Goal: Information Seeking & Learning: Learn about a topic

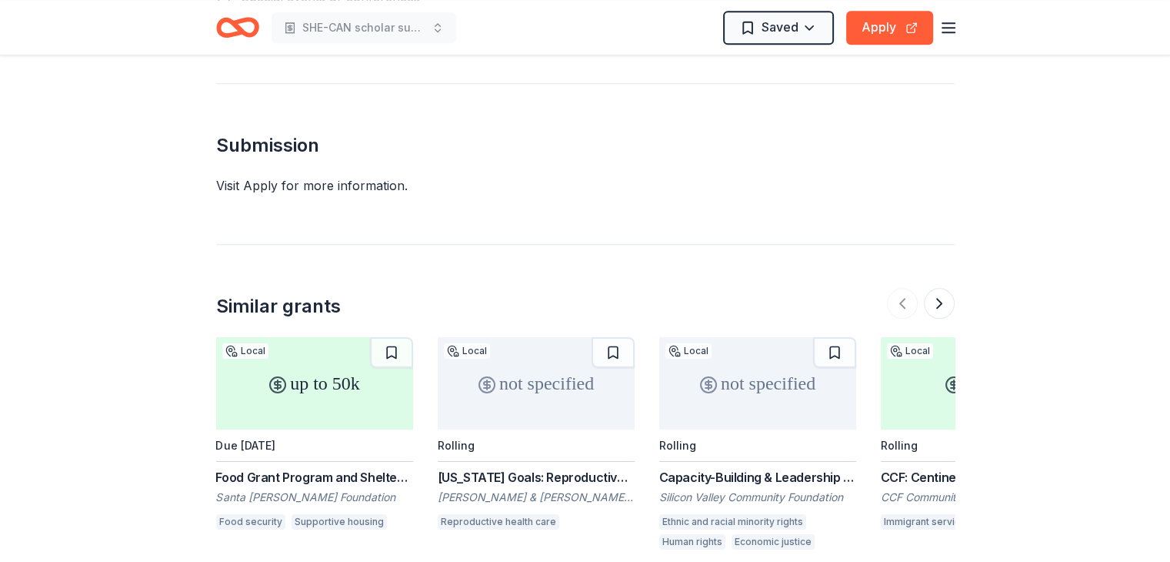
scroll to position [1741, 0]
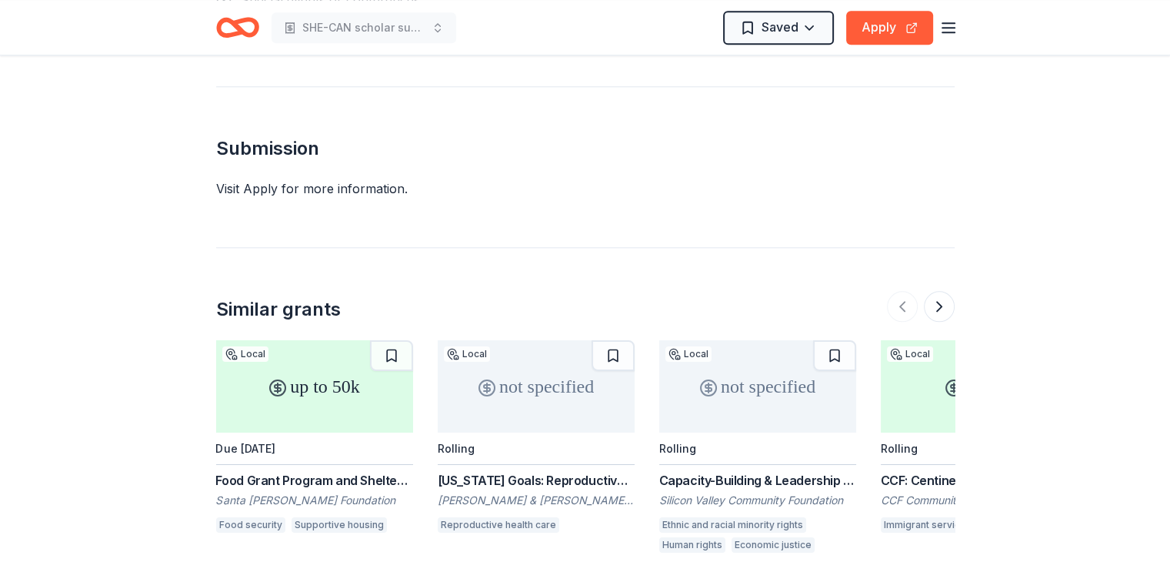
click at [732, 471] on div "Capacity-Building & Leadership Investment Grant" at bounding box center [757, 480] width 197 height 18
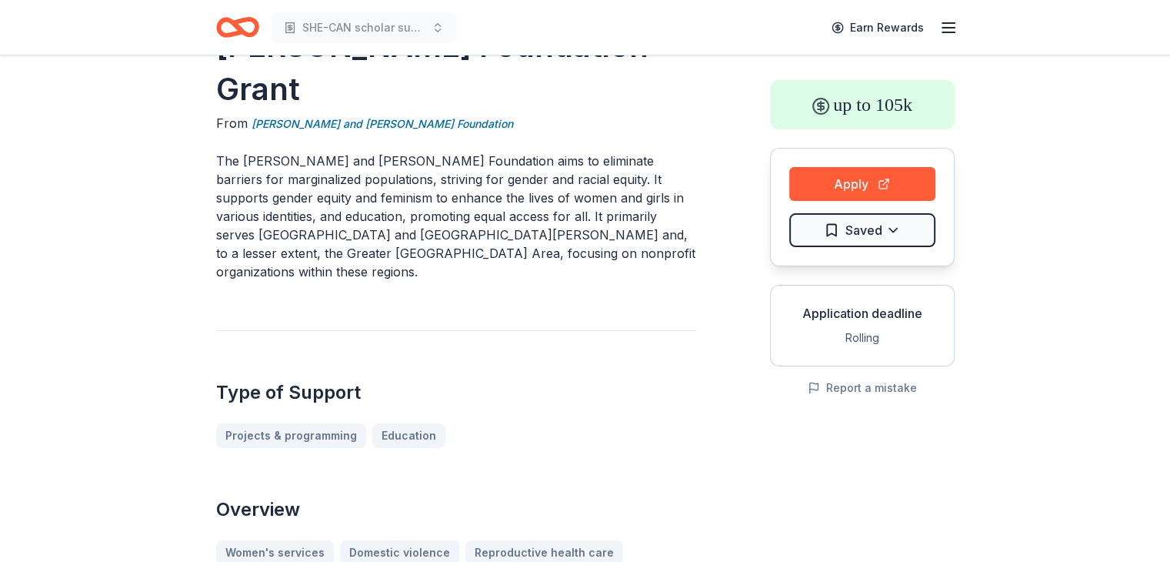
scroll to position [0, 0]
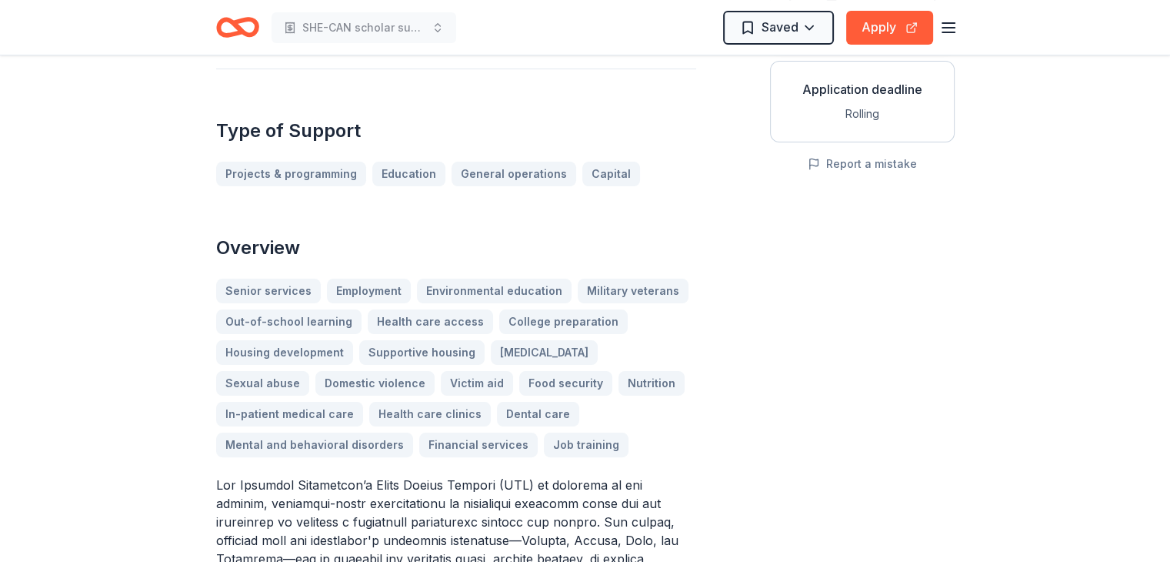
scroll to position [292, 0]
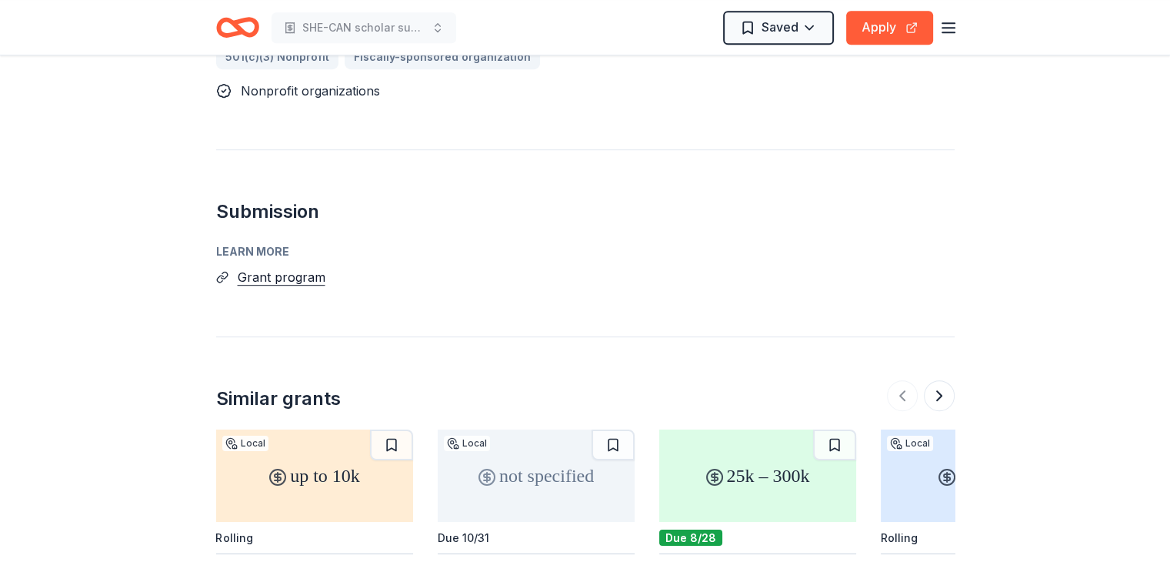
scroll to position [909, 0]
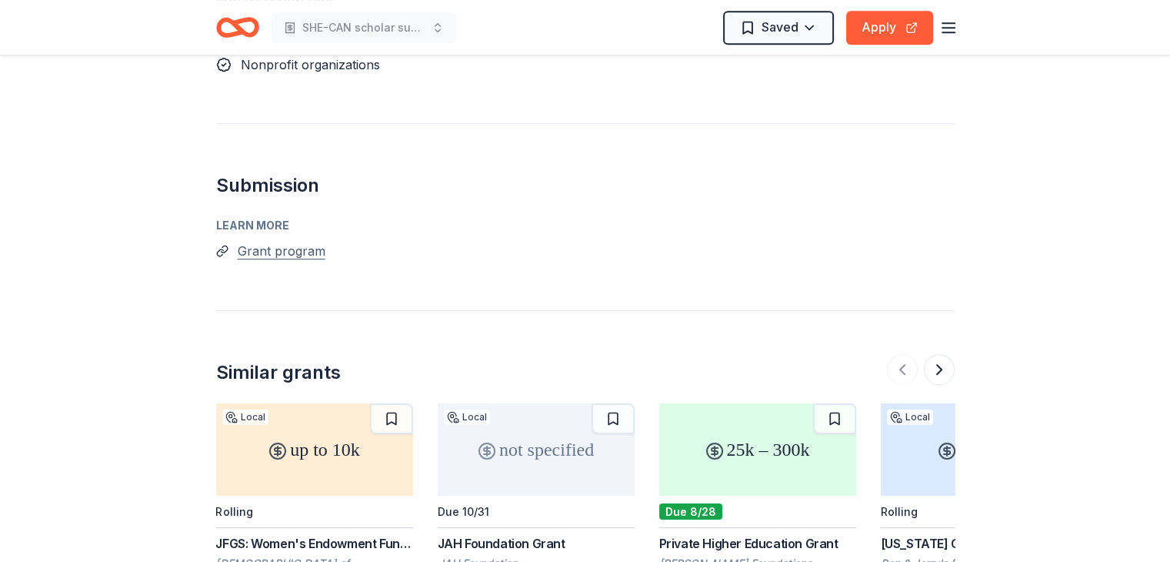
click at [295, 241] on button "Grant program" at bounding box center [282, 251] width 88 height 20
click at [747, 534] on div "Private Higher Education Grant" at bounding box center [757, 543] width 197 height 18
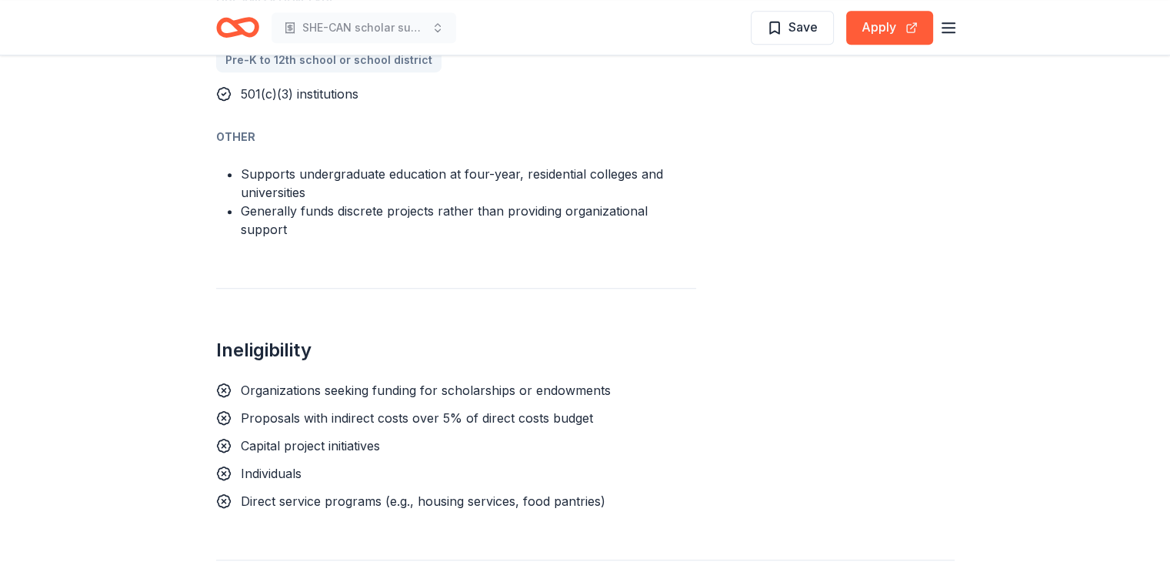
scroll to position [1098, 0]
